Goal: Transaction & Acquisition: Purchase product/service

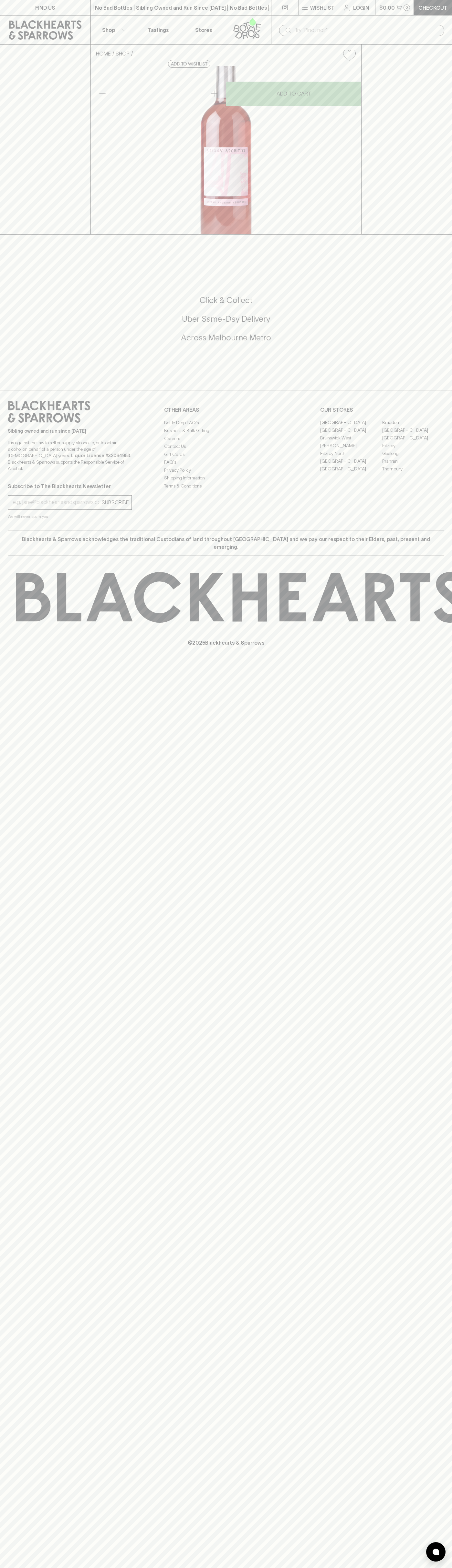
click at [447, 427] on div "FIND US | No Bad Bottles | Sibling Owned and Run Since [DATE] | No Bad Bottles …" at bounding box center [226, 784] width 452 height 1568
click at [170, 1567] on html "FIND US | No Bad Bottles | Sibling Owned and Run Since [DATE] | No Bad Bottles …" at bounding box center [226, 784] width 452 height 1568
click at [10, 234] on div "HOME SHOP Saison Rhubarb Vermouth $58.00 Add to wishlist No Further Discounts 1…" at bounding box center [226, 139] width 452 height 190
